Goal: Transaction & Acquisition: Purchase product/service

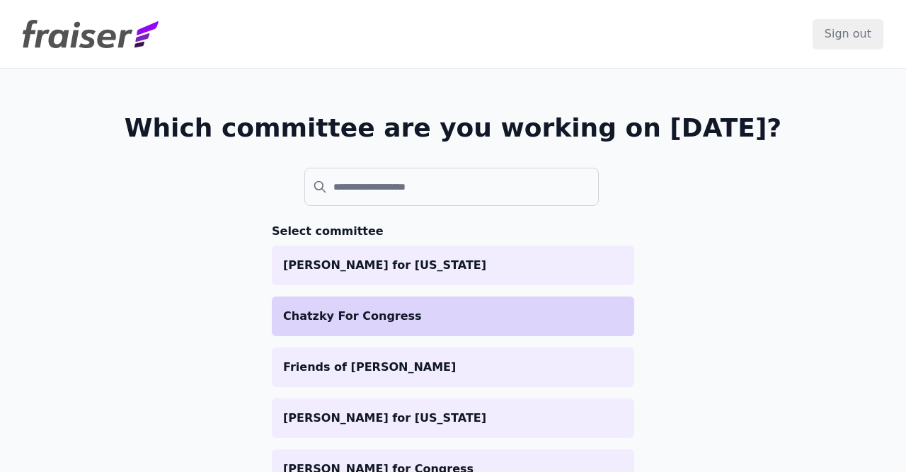
click at [367, 321] on p "Chatzky For Congress" at bounding box center [453, 316] width 340 height 17
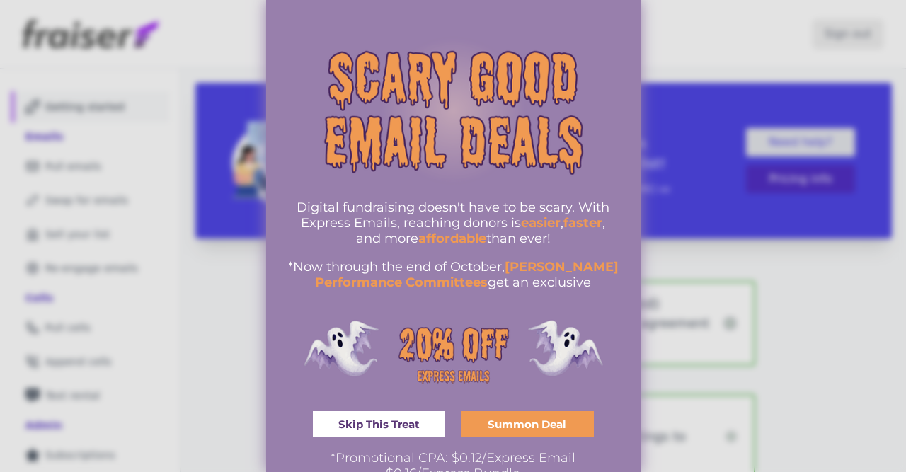
click at [394, 425] on span "Skip This Treat" at bounding box center [378, 424] width 81 height 11
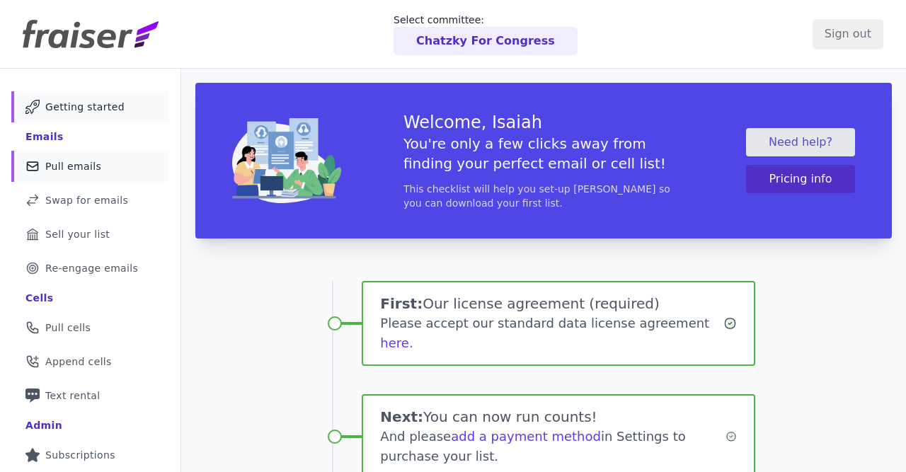
click at [78, 161] on span "Pull emails" at bounding box center [73, 166] width 56 height 14
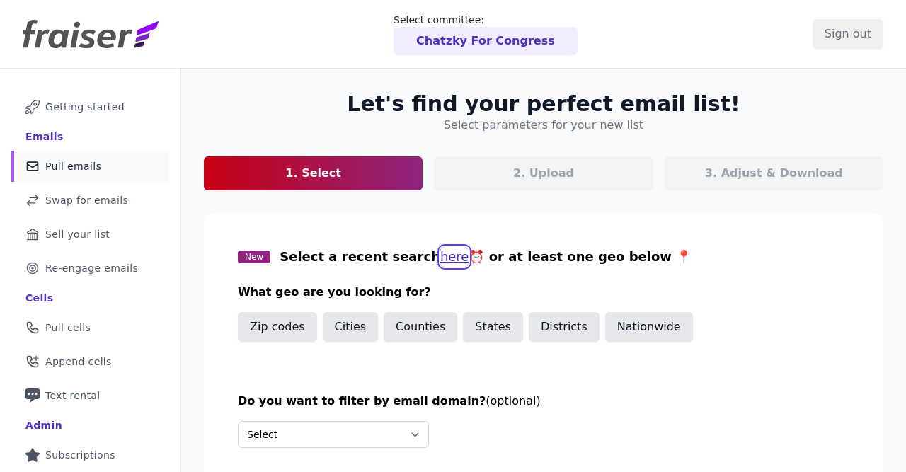
click at [440, 258] on button "here" at bounding box center [454, 257] width 29 height 20
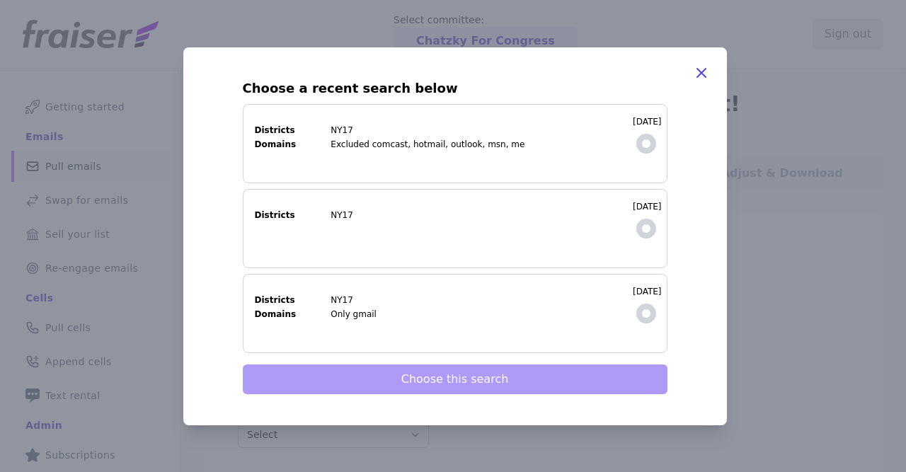
click at [574, 139] on dd "Excluded comcast, hotmail, outlook, msn, me" at bounding box center [478, 144] width 294 height 11
click at [0, 0] on input "10/10/2025 Districts NY17 Domains Excluded comcast, hotmail, outlook, msn, me" at bounding box center [0, 0] width 0 height 0
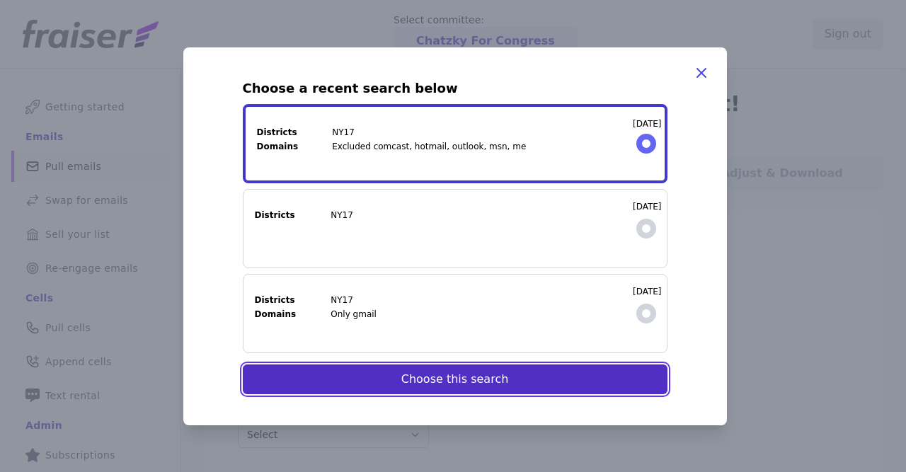
click at [442, 374] on button "Choose this search" at bounding box center [455, 380] width 425 height 30
select select "Exclude"
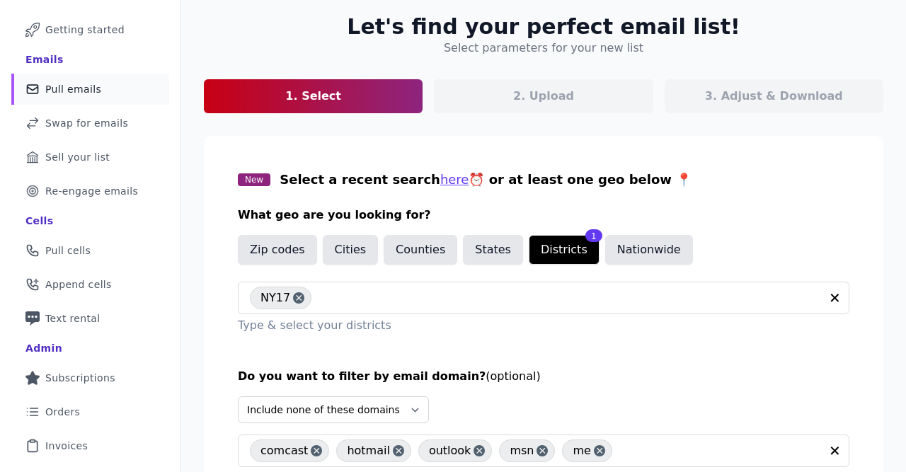
scroll to position [174, 0]
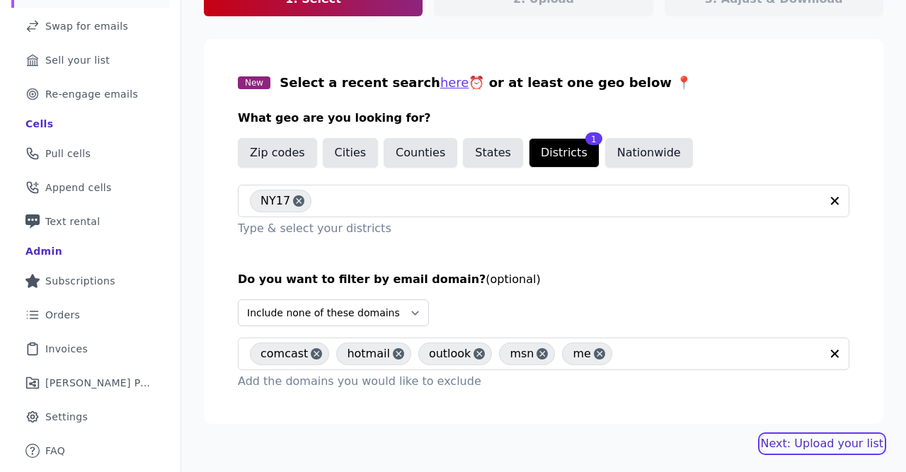
click at [813, 439] on link "Next: Upload your list" at bounding box center [822, 443] width 122 height 17
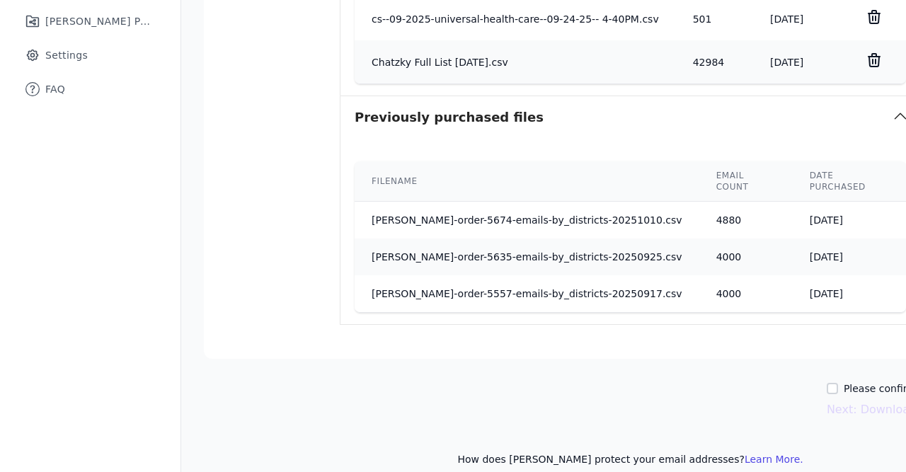
scroll to position [539, 0]
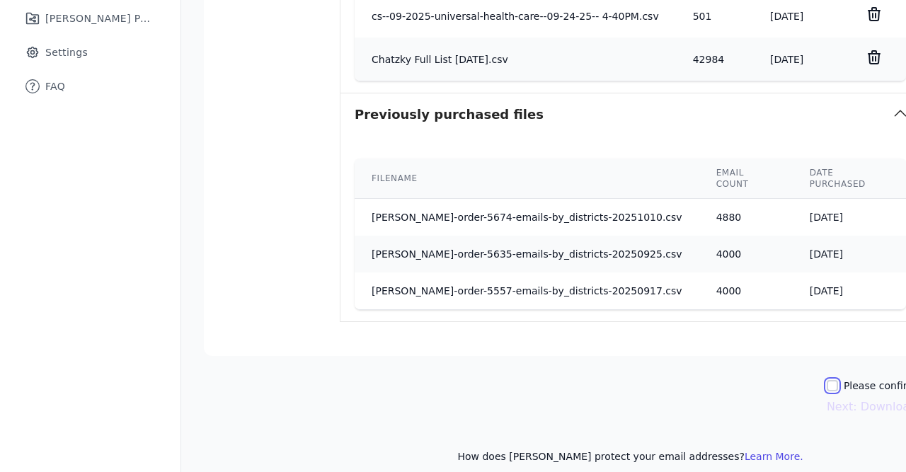
click at [837, 380] on input "Please confirm you have no lists to upload." at bounding box center [832, 385] width 11 height 11
checkbox input "true"
click at [844, 399] on button "Next: Download your list" at bounding box center [896, 407] width 139 height 17
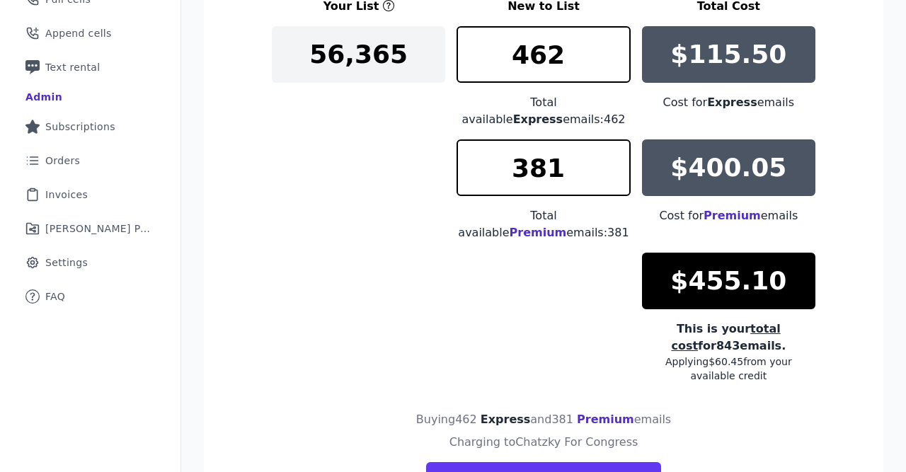
scroll to position [246, 0]
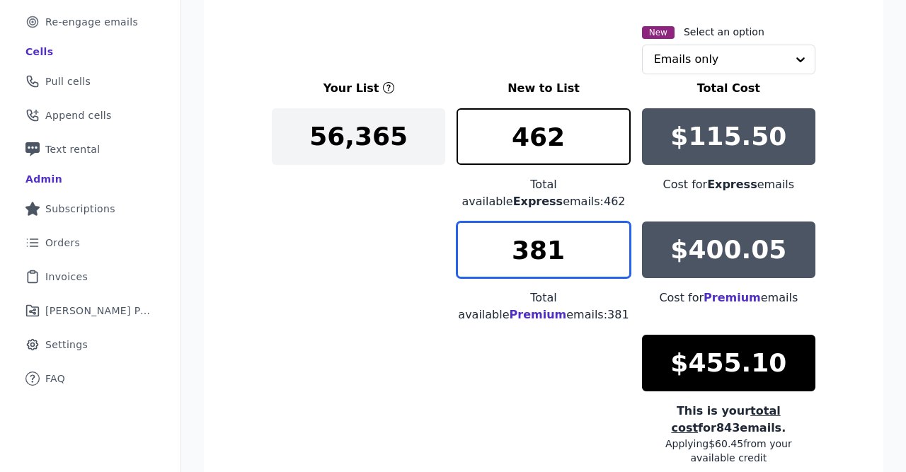
drag, startPoint x: 571, startPoint y: 244, endPoint x: 447, endPoint y: 250, distance: 124.0
click at [457, 250] on input "381" at bounding box center [543, 250] width 173 height 57
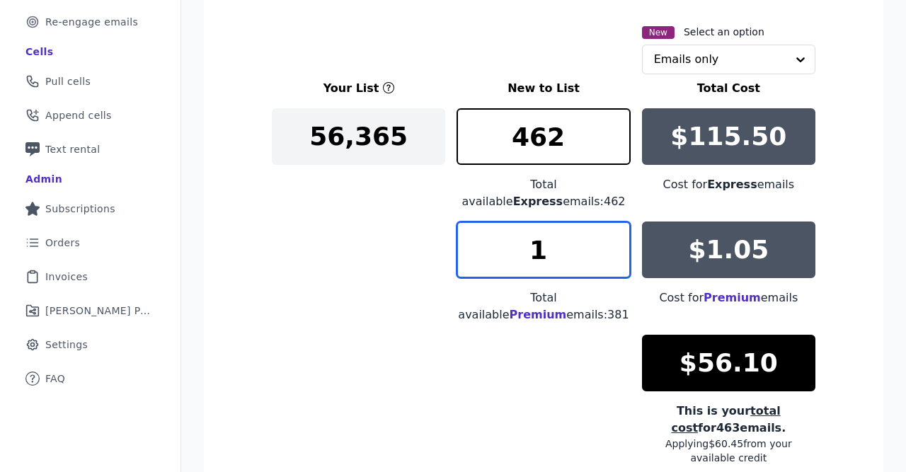
drag, startPoint x: 549, startPoint y: 254, endPoint x: 506, endPoint y: 253, distance: 42.5
click at [506, 253] on input "1" at bounding box center [543, 250] width 173 height 57
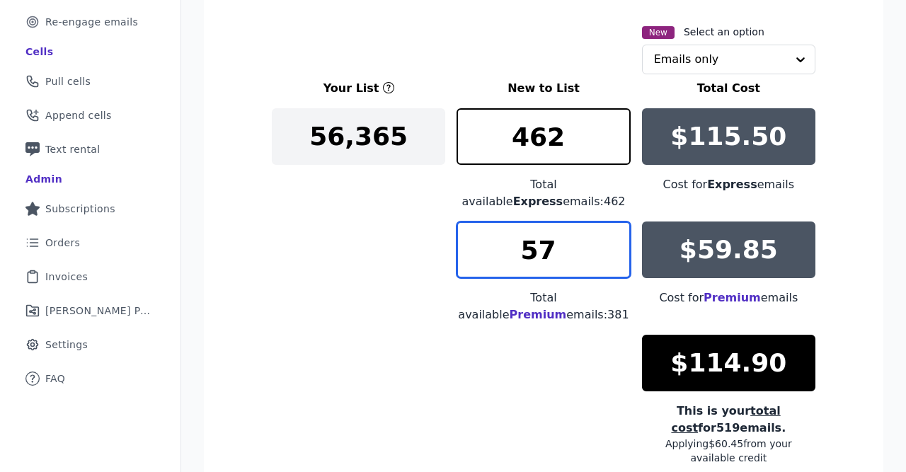
type input "57"
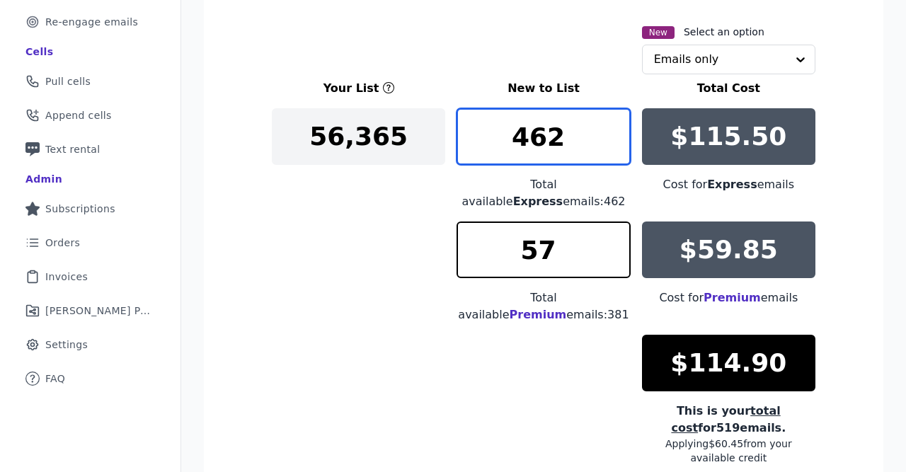
drag, startPoint x: 564, startPoint y: 134, endPoint x: 396, endPoint y: 107, distance: 170.6
click at [457, 108] on input "462" at bounding box center [543, 136] width 173 height 57
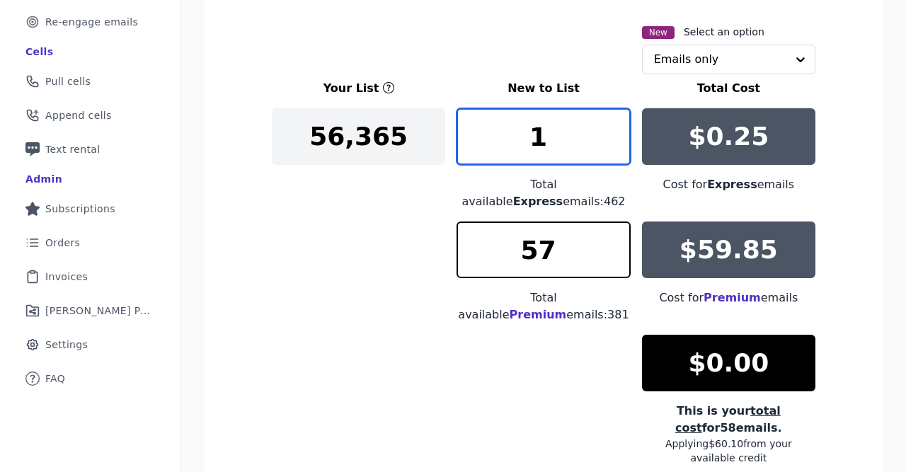
click at [613, 134] on input "1" at bounding box center [543, 136] width 173 height 57
click at [613, 134] on input "2" at bounding box center [543, 136] width 173 height 57
type input "3"
click at [613, 134] on input "3" at bounding box center [543, 136] width 173 height 57
type input "56"
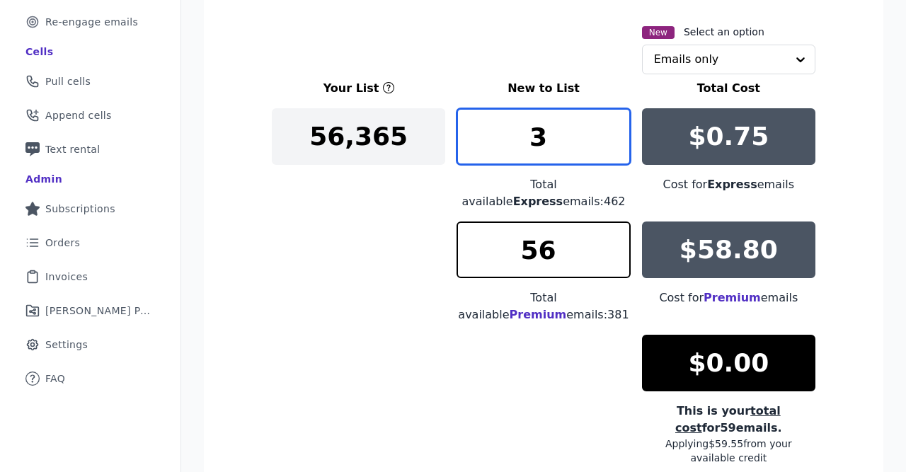
click at [617, 254] on input "56" at bounding box center [543, 250] width 173 height 57
click at [617, 130] on input "3" at bounding box center [543, 136] width 173 height 57
click at [615, 134] on input "4" at bounding box center [543, 136] width 173 height 57
click at [615, 134] on input "5" at bounding box center [543, 136] width 173 height 57
click at [615, 134] on input "6" at bounding box center [543, 136] width 173 height 57
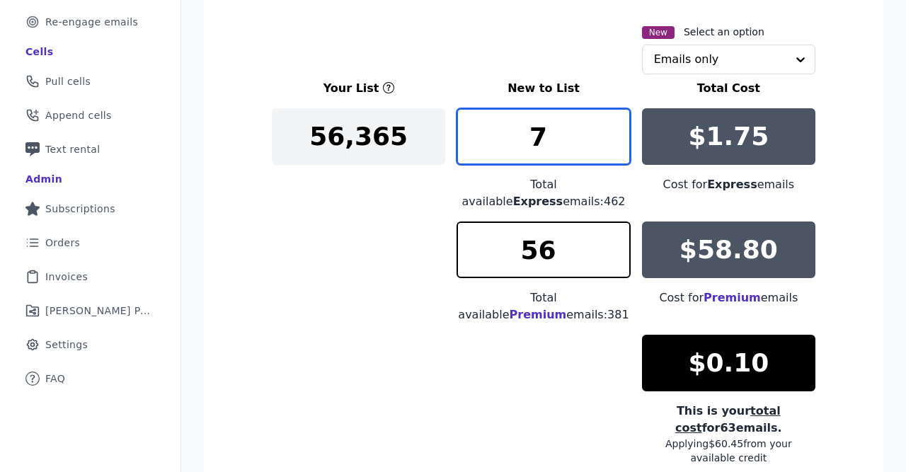
type input "7"
click at [615, 134] on input "7" at bounding box center [543, 136] width 173 height 57
type input "55"
click at [614, 252] on input "55" at bounding box center [543, 250] width 173 height 57
click at [619, 132] on input "8" at bounding box center [543, 136] width 173 height 57
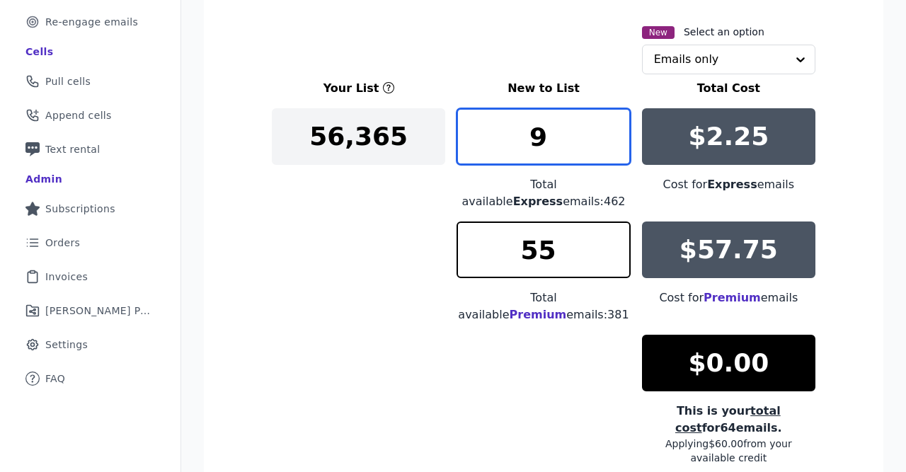
click at [619, 133] on input "9" at bounding box center [543, 136] width 173 height 57
click at [619, 133] on input "10" at bounding box center [543, 136] width 173 height 57
type input "11"
click at [619, 133] on input "11" at bounding box center [543, 136] width 173 height 57
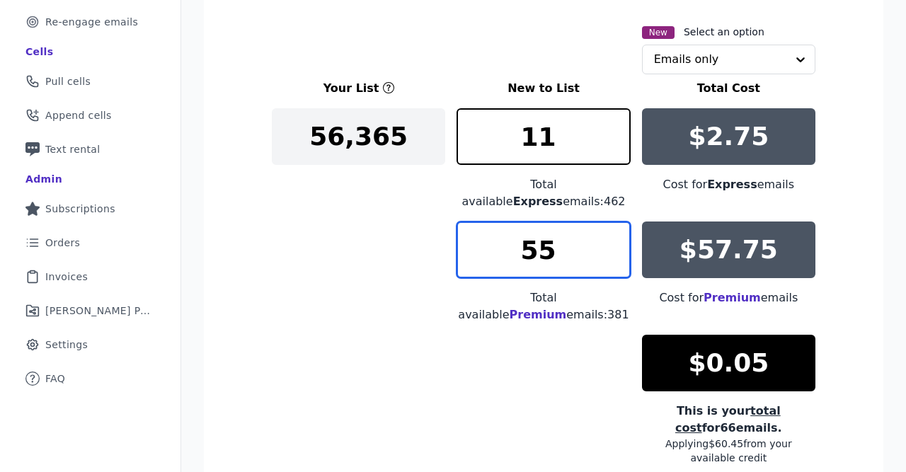
drag, startPoint x: 561, startPoint y: 250, endPoint x: 537, endPoint y: 257, distance: 25.8
click at [537, 257] on input "55" at bounding box center [543, 250] width 173 height 57
type input "57"
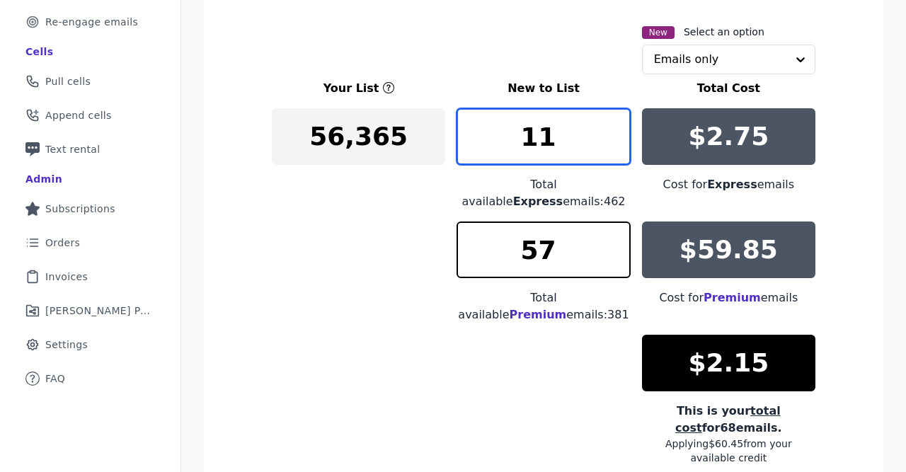
drag, startPoint x: 570, startPoint y: 134, endPoint x: 281, endPoint y: 139, distance: 288.8
click at [457, 139] on input "11" at bounding box center [543, 136] width 173 height 57
type input "0"
click at [615, 139] on input "0" at bounding box center [543, 136] width 173 height 57
click at [614, 246] on input "58" at bounding box center [543, 250] width 173 height 57
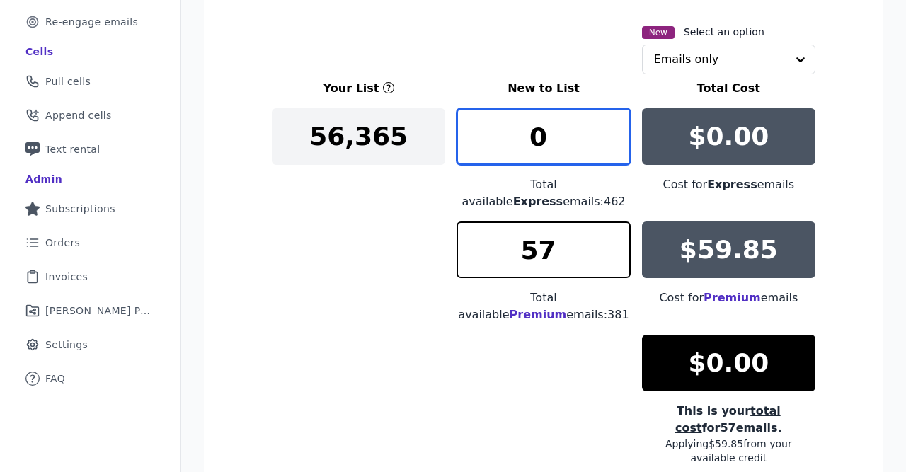
type input "57"
click at [617, 253] on input "57" at bounding box center [543, 250] width 173 height 57
click at [621, 130] on input "1" at bounding box center [543, 136] width 173 height 57
click at [621, 130] on input "2" at bounding box center [543, 136] width 173 height 57
click at [621, 130] on input "3" at bounding box center [543, 136] width 173 height 57
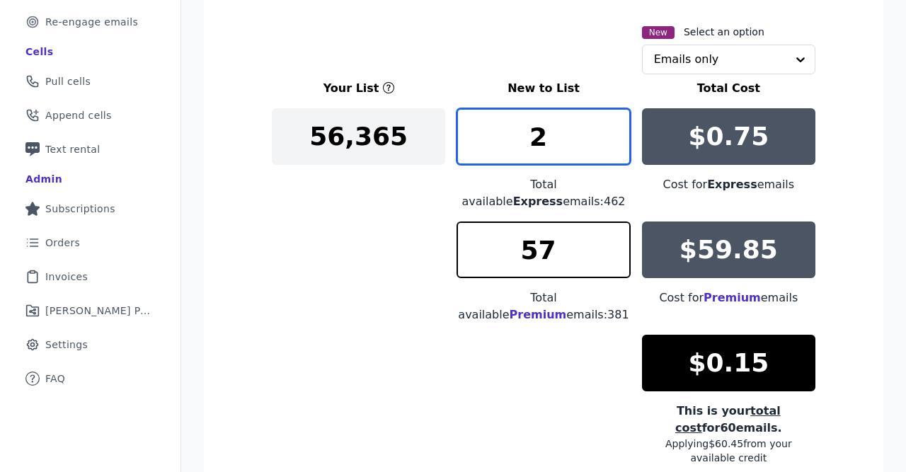
type input "2"
click at [617, 138] on input "2" at bounding box center [543, 136] width 173 height 57
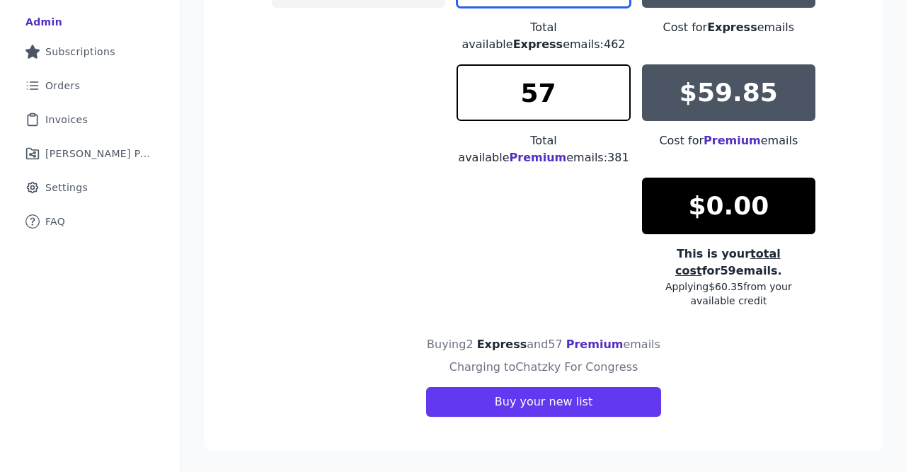
scroll to position [404, 0]
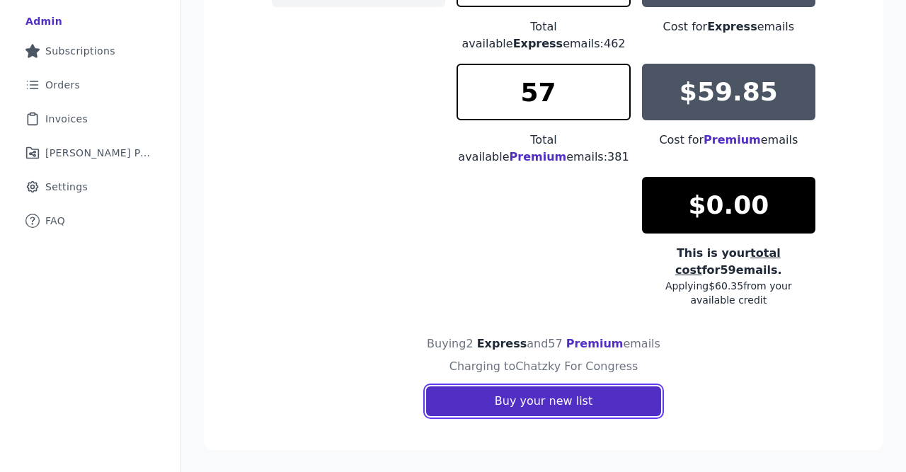
click at [539, 396] on button "Buy your new list" at bounding box center [543, 401] width 235 height 30
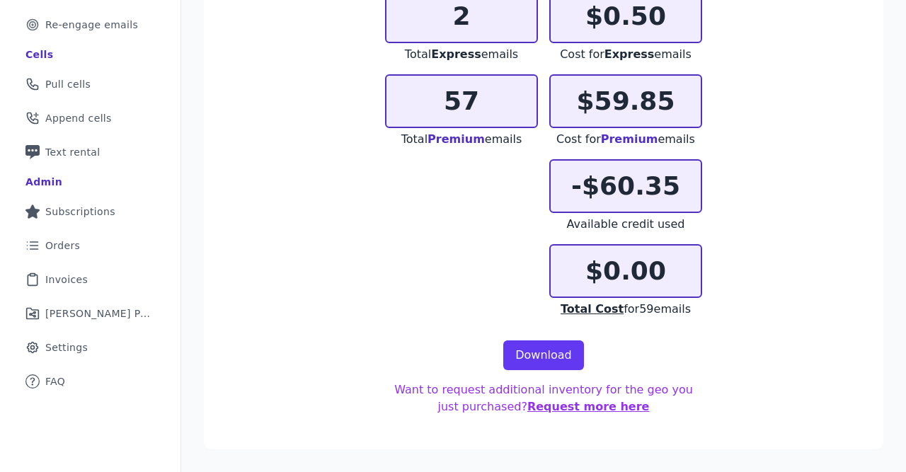
scroll to position [242, 0]
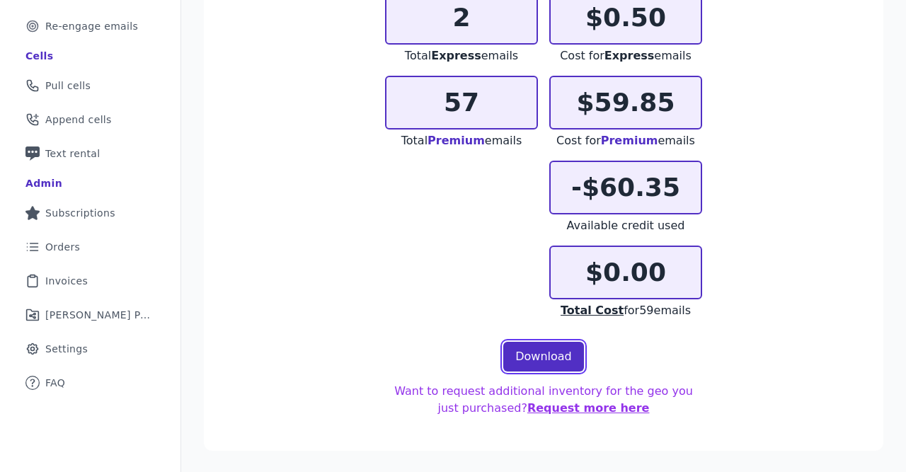
click at [540, 359] on link "Download" at bounding box center [543, 357] width 81 height 30
